Goal: Subscribe to service/newsletter

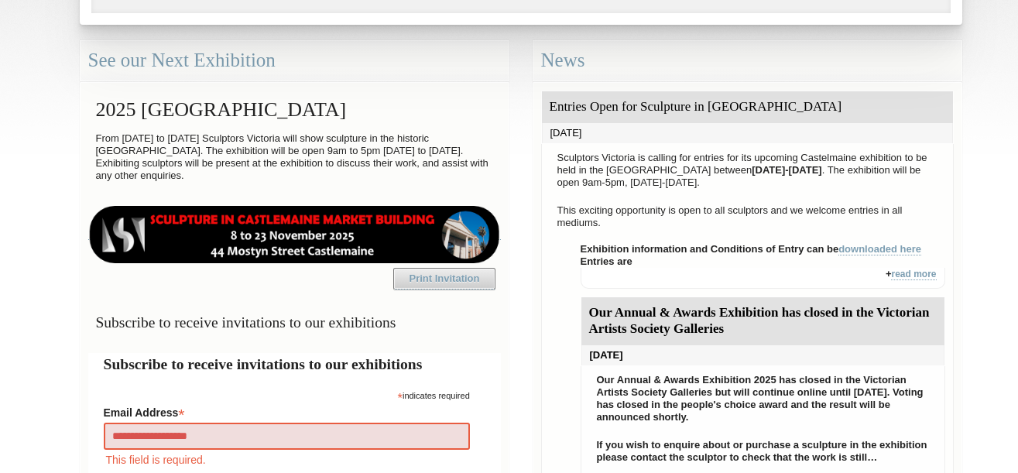
type input "**********"
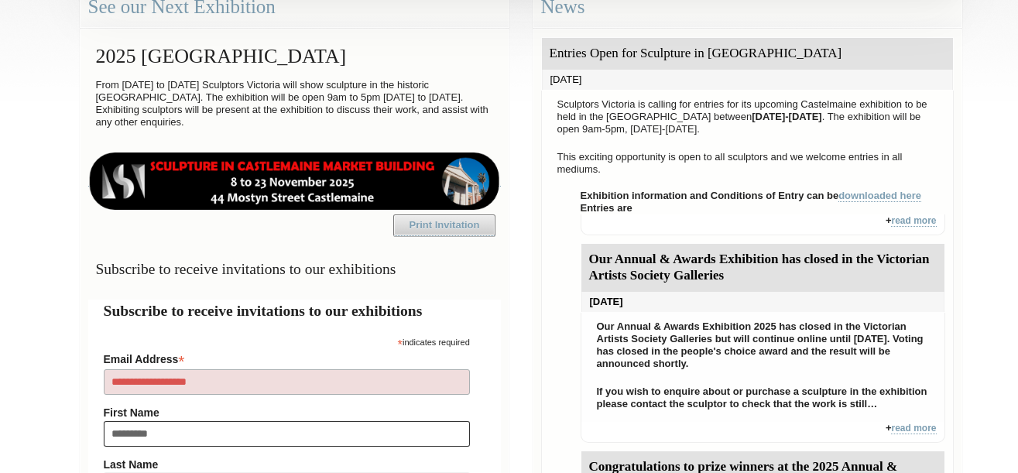
type input "**********"
type input "***"
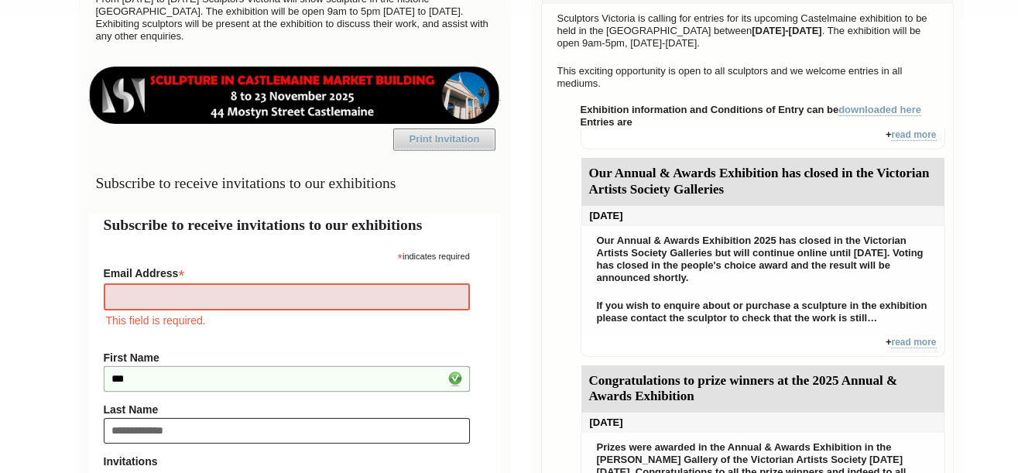
type input "**********"
